Goal: Check status: Check status

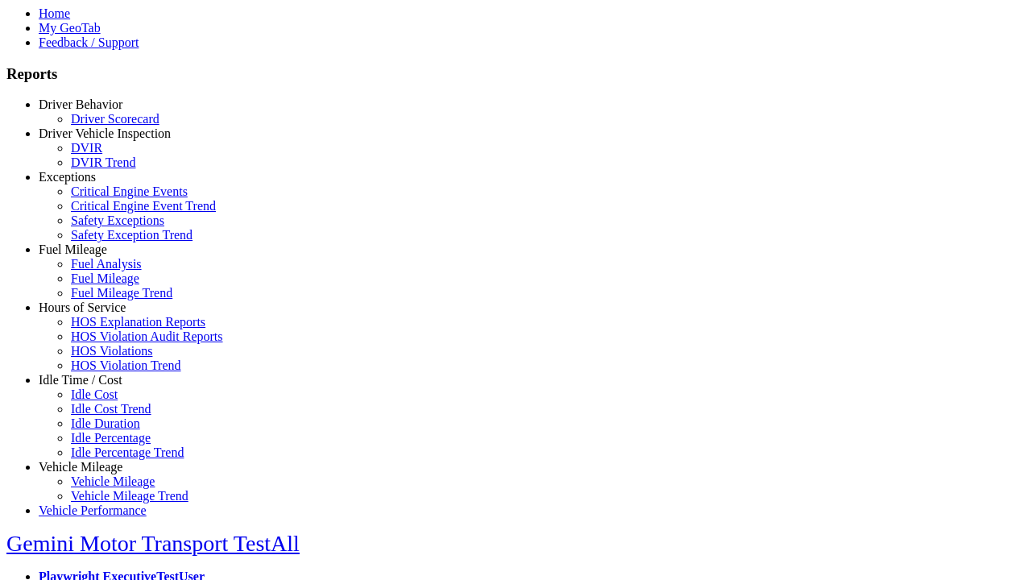
click at [93, 314] on link "Hours of Service" at bounding box center [82, 307] width 87 height 14
click at [105, 329] on link "HOS Explanation Reports" at bounding box center [138, 322] width 135 height 14
